Goal: Check status: Check status

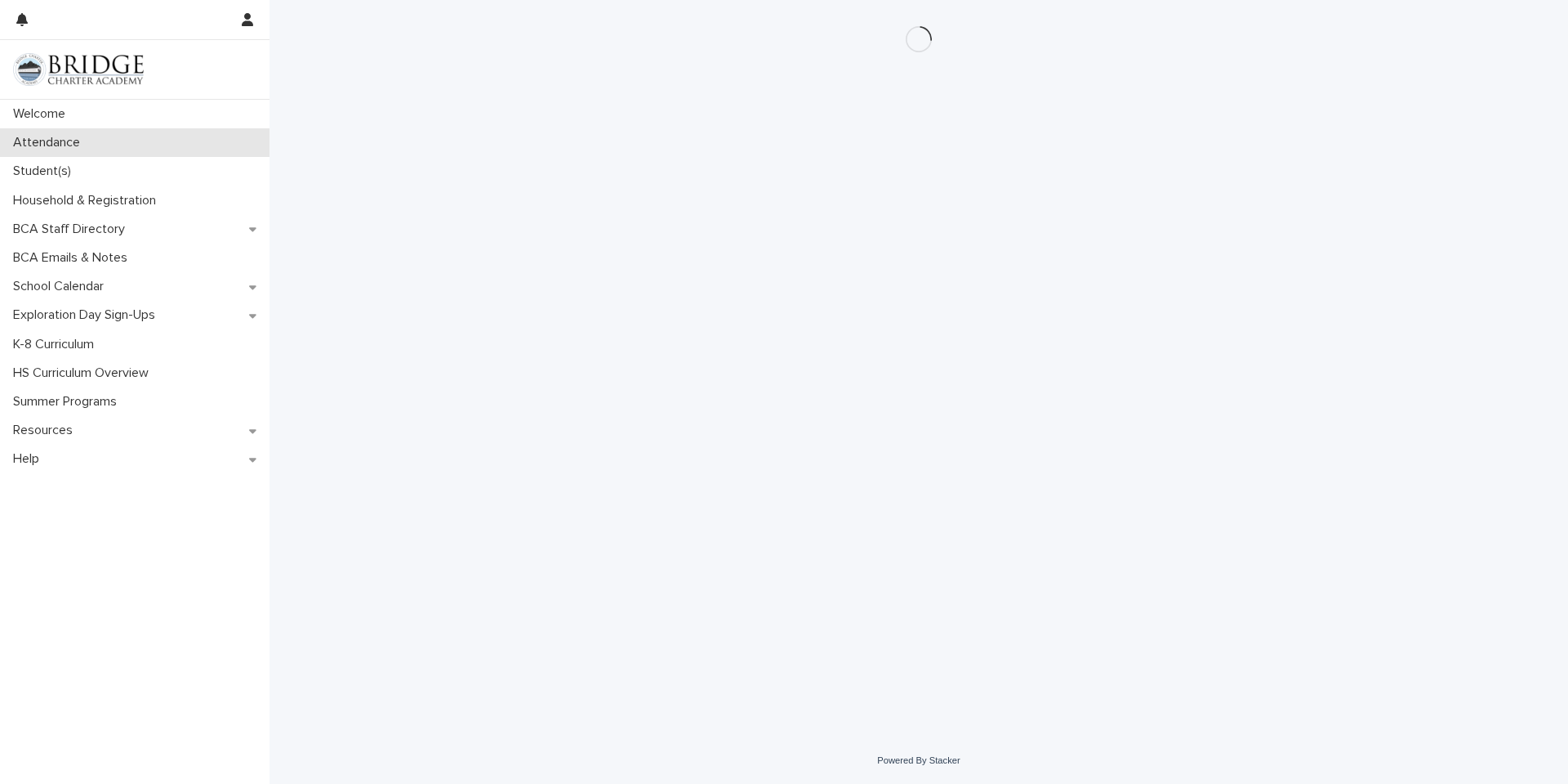
click at [114, 136] on div "Attendance" at bounding box center [134, 142] width 269 height 28
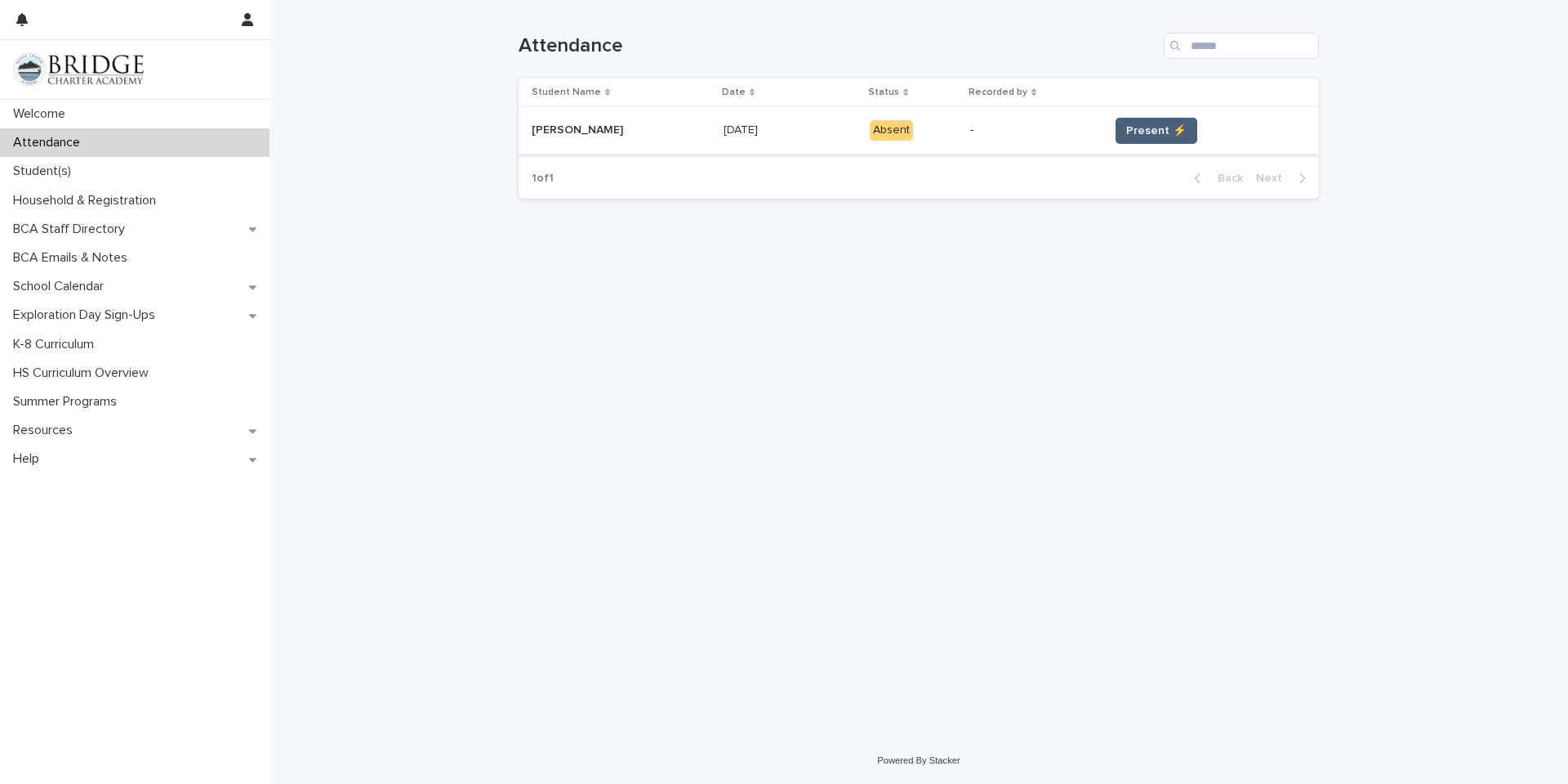
click at [1177, 124] on span "Present ⚡" at bounding box center [1156, 130] width 60 height 16
click at [1165, 127] on p "Guardian" at bounding box center [1161, 131] width 158 height 21
